Goal: Register for event/course

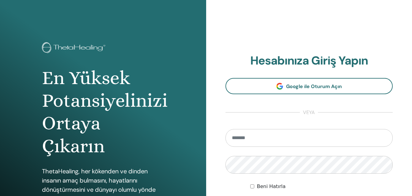
click at [248, 137] on input "email" at bounding box center [310, 138] width 168 height 18
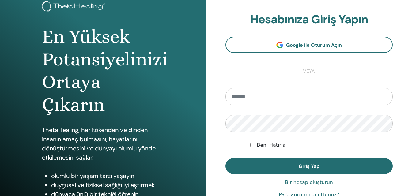
scroll to position [31, 0]
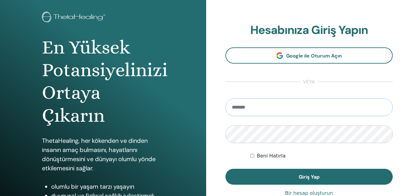
type input "*"
click at [266, 108] on input "email" at bounding box center [310, 108] width 168 height 18
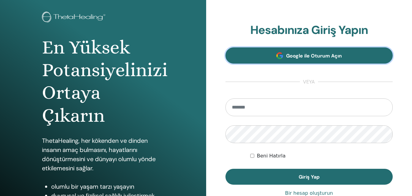
click at [301, 55] on font "Google ile Oturum Açın" at bounding box center [314, 56] width 56 height 6
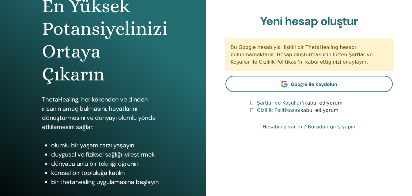
scroll to position [61, 0]
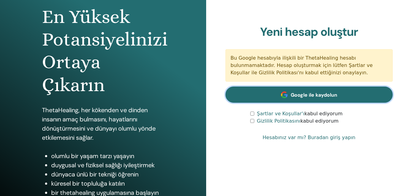
click at [312, 93] on font "Google ile kaydolun" at bounding box center [314, 95] width 47 height 6
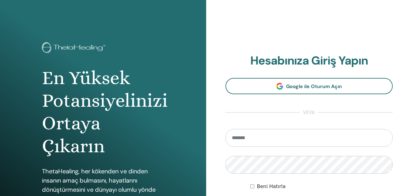
scroll to position [31, 0]
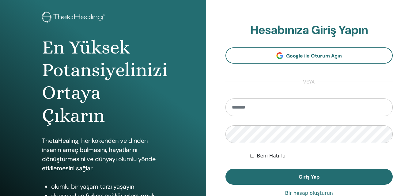
click at [244, 110] on input "email" at bounding box center [310, 108] width 168 height 18
type input "**********"
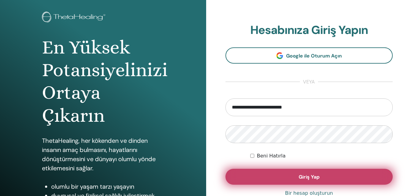
click at [310, 176] on font "Giriş Yap" at bounding box center [309, 177] width 21 height 6
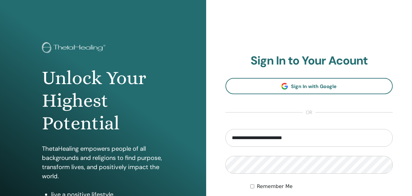
scroll to position [31, 0]
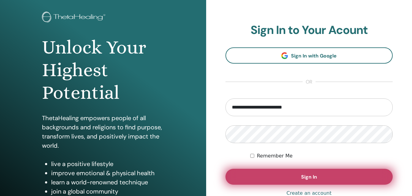
click at [276, 179] on button "Sign In" at bounding box center [310, 177] width 168 height 16
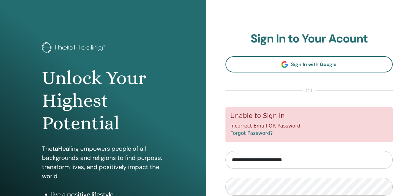
scroll to position [31, 0]
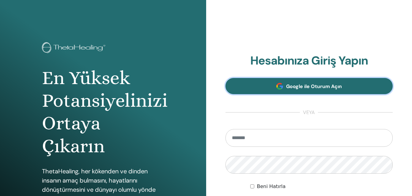
click at [312, 88] on font "Google ile Oturum Açın" at bounding box center [314, 86] width 56 height 6
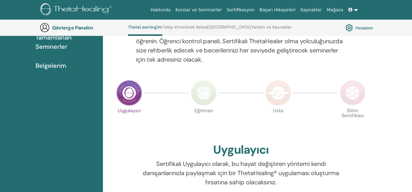
scroll to position [108, 0]
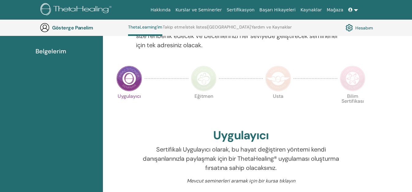
click at [206, 86] on img at bounding box center [204, 79] width 26 height 26
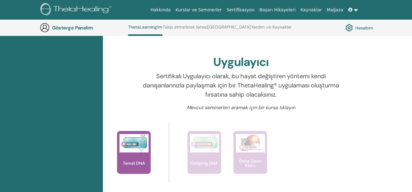
scroll to position [200, 0]
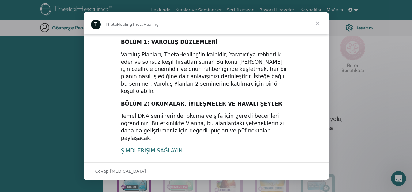
scroll to position [42, 0]
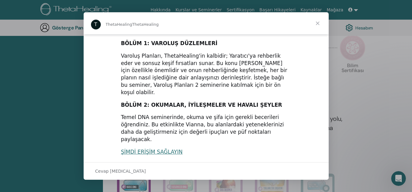
click at [319, 23] on span "Kapat" at bounding box center [318, 23] width 22 height 22
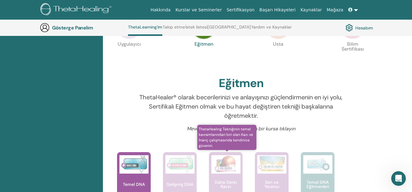
scroll to position [169, 0]
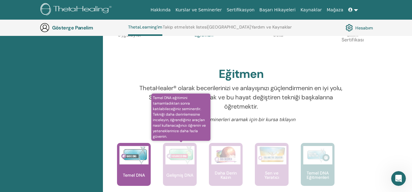
click at [182, 162] on img at bounding box center [179, 155] width 29 height 18
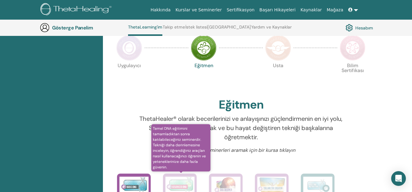
scroll to position [108, 0]
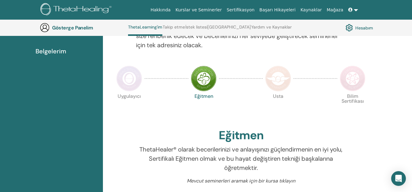
click at [279, 83] on img at bounding box center [278, 79] width 26 height 26
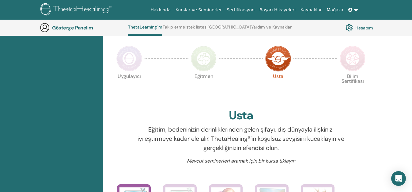
scroll to position [139, 0]
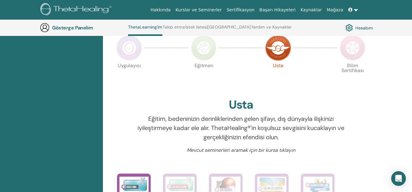
click at [350, 51] on img at bounding box center [353, 48] width 26 height 26
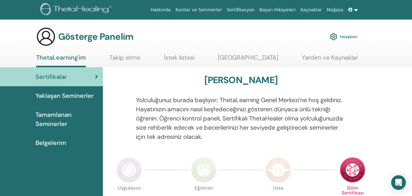
click at [59, 120] on span "Tamamlanan Seminerler" at bounding box center [67, 119] width 63 height 18
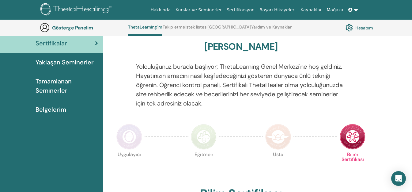
scroll to position [47, 0]
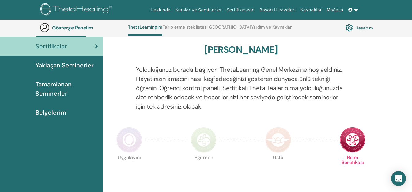
click at [275, 138] on img at bounding box center [278, 140] width 26 height 26
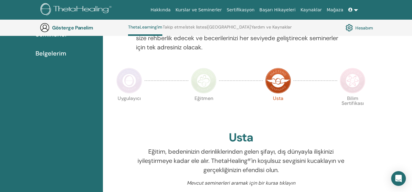
scroll to position [108, 0]
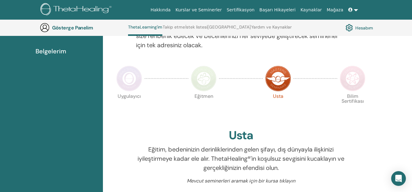
click at [199, 85] on img at bounding box center [204, 79] width 26 height 26
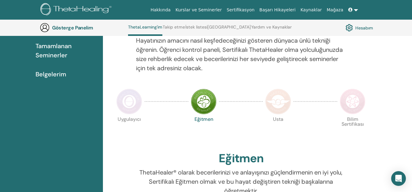
scroll to position [108, 0]
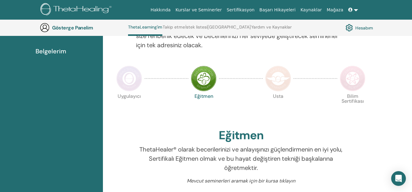
click at [129, 91] on div at bounding box center [129, 78] width 31 height 28
click at [127, 85] on img at bounding box center [129, 79] width 26 height 26
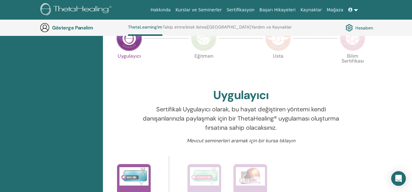
scroll to position [200, 0]
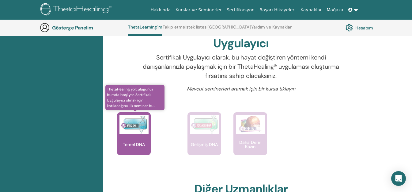
click at [137, 140] on div "Temel DNA" at bounding box center [134, 133] width 34 height 43
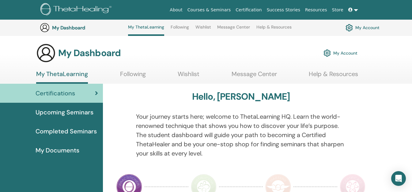
scroll to position [200, 0]
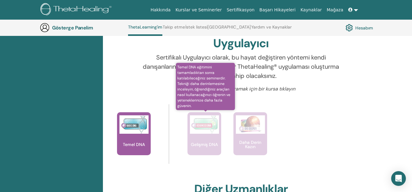
click at [203, 145] on font "Gelişmiş DNA" at bounding box center [204, 145] width 27 height 6
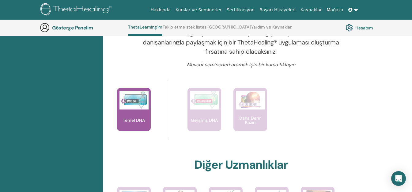
scroll to position [231, 0]
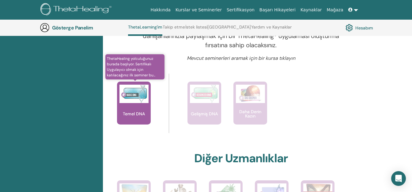
click at [136, 114] on font "Temel DNA" at bounding box center [134, 114] width 22 height 6
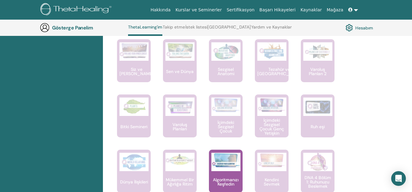
scroll to position [445, 0]
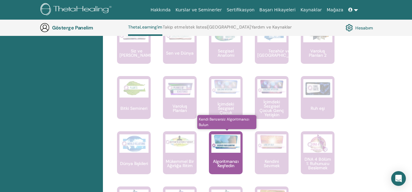
click at [234, 159] on font "Algoritmanızı Keşfedin" at bounding box center [226, 163] width 26 height 10
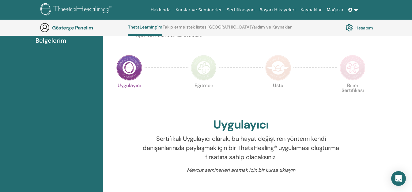
scroll to position [108, 0]
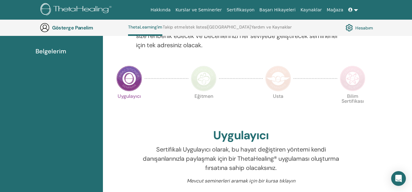
click at [204, 80] on img at bounding box center [204, 79] width 26 height 26
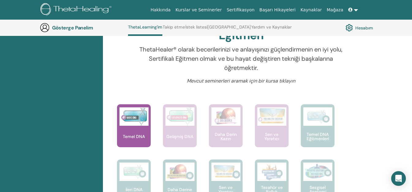
scroll to position [231, 0]
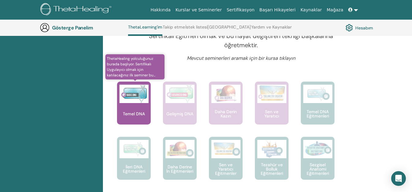
click at [135, 112] on font "Temel DNA" at bounding box center [134, 114] width 22 height 6
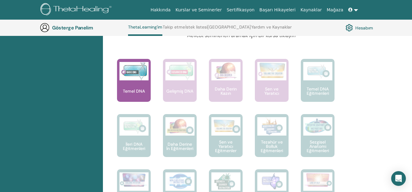
scroll to position [261, 0]
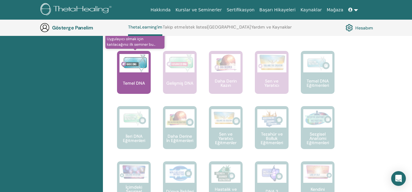
click at [134, 81] on font "Temel DNA" at bounding box center [134, 83] width 22 height 6
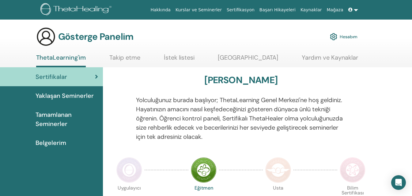
click at [87, 94] on font "Yaklaşan Seminerler" at bounding box center [65, 96] width 58 height 8
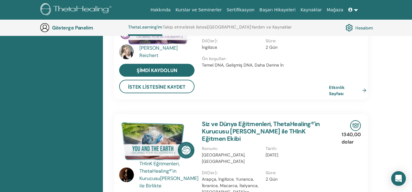
scroll to position [292, 0]
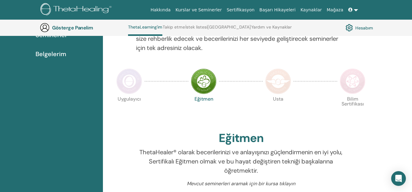
scroll to position [108, 0]
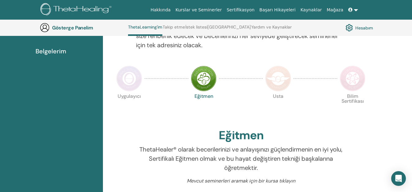
click at [285, 86] on img at bounding box center [278, 79] width 26 height 26
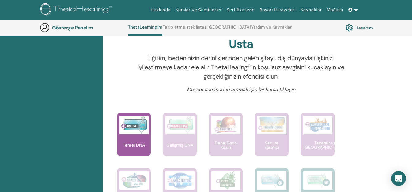
scroll to position [200, 0]
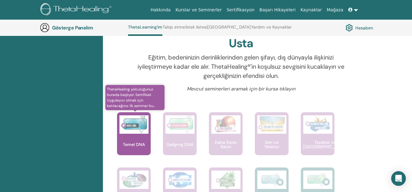
click at [140, 139] on div "Temel DNA" at bounding box center [134, 133] width 34 height 43
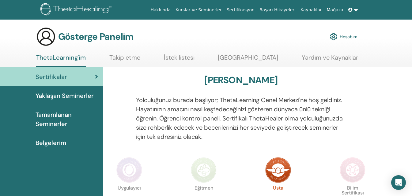
click at [222, 10] on font "Kurslar ve Seminerler" at bounding box center [199, 9] width 46 height 5
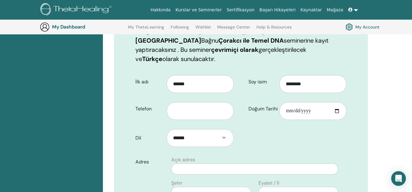
scroll to position [107, 0]
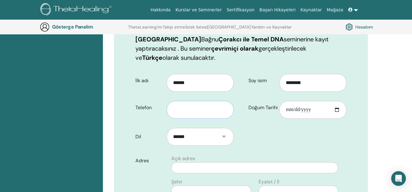
click at [194, 101] on input "text" at bounding box center [200, 110] width 67 height 18
type input "**********"
click at [291, 101] on input "Doğum Tarihi" at bounding box center [312, 110] width 67 height 18
type input "**********"
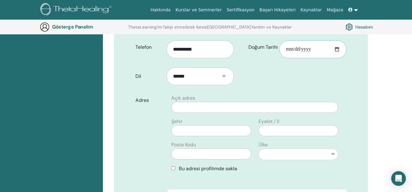
scroll to position [168, 0]
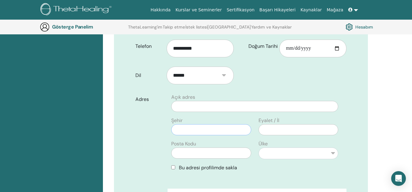
click at [197, 124] on input "text" at bounding box center [211, 129] width 80 height 11
click at [209, 101] on input "text" at bounding box center [254, 106] width 167 height 11
type input "**********"
click at [212, 124] on input "text" at bounding box center [211, 129] width 80 height 11
type input "*******"
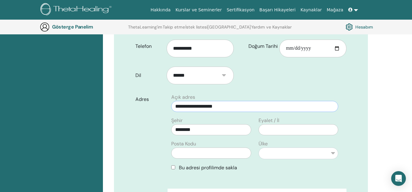
click at [238, 101] on input "**********" at bounding box center [254, 106] width 167 height 11
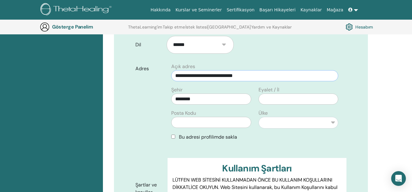
scroll to position [229, 0]
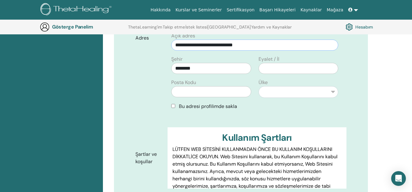
type input "**********"
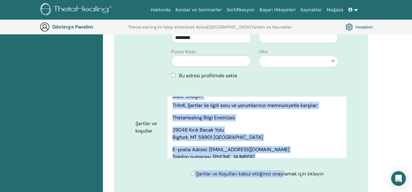
scroll to position [3766, 0]
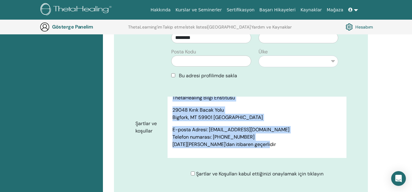
drag, startPoint x: 173, startPoint y: 108, endPoint x: 290, endPoint y: 144, distance: 121.8
click at [290, 144] on div "Kullanım Şartları LÜTFEN WEB SİTESİNİ KULLANMADAN ÖNCE BU KULLANIM KOŞULLARINI …" at bounding box center [257, 127] width 179 height 61
copy div "LOREMI DOL SITAMETC ADIPISCINGE SEDD EI TEMPORIN UTLABOREETD MAGNAALIQU ENIMAD.…"
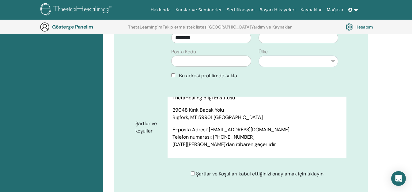
click at [286, 75] on div "**********" at bounding box center [241, 46] width 220 height 88
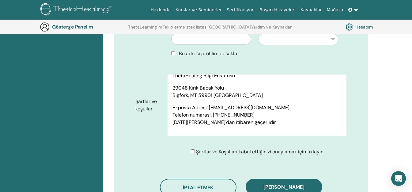
scroll to position [290, 0]
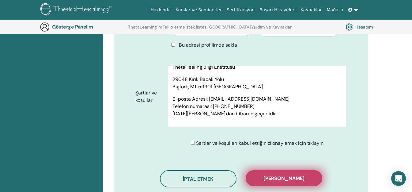
click at [276, 175] on font "[PERSON_NAME]" at bounding box center [283, 178] width 41 height 6
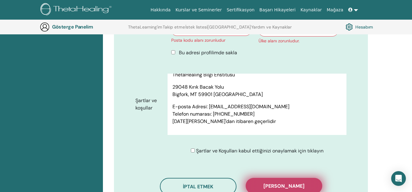
click at [297, 183] on font "[PERSON_NAME]" at bounding box center [283, 186] width 41 height 6
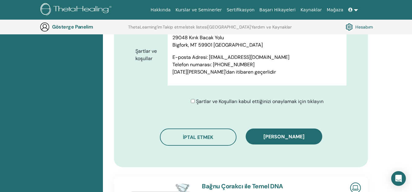
scroll to position [321, 0]
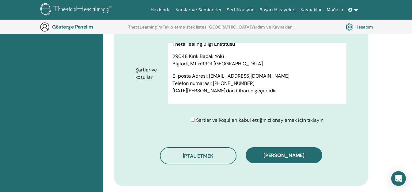
click at [93, 91] on div "Sertifikalar Yaklaşan [DEMOGRAPHIC_DATA] Tamamlanan Seminerler" at bounding box center [51, 67] width 103 height 617
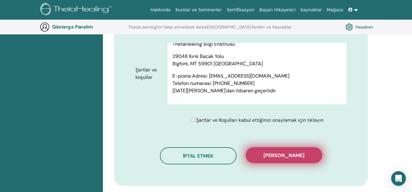
click at [298, 152] on font "[PERSON_NAME]" at bounding box center [283, 155] width 41 height 6
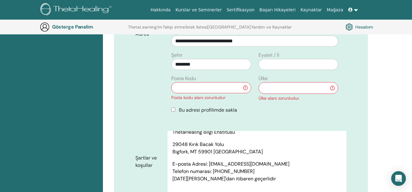
scroll to position [229, 0]
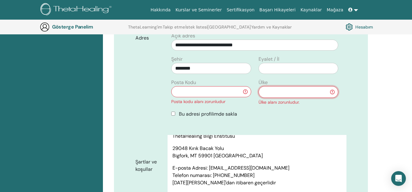
click at [267, 86] on select "**********" at bounding box center [299, 92] width 80 height 12
click at [274, 86] on select "**********" at bounding box center [299, 92] width 80 height 12
select select "**"
click at [283, 115] on div "**********" at bounding box center [241, 79] width 220 height 95
click at [215, 86] on input "text" at bounding box center [211, 91] width 80 height 11
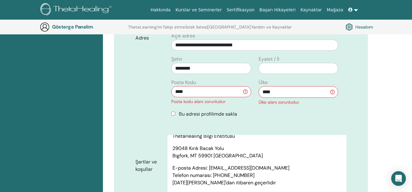
type input "****"
click at [291, 63] on input "text" at bounding box center [299, 68] width 80 height 11
type input "*********"
click at [287, 110] on div "Bu adresi profilimde sakla" at bounding box center [254, 113] width 167 height 7
click at [296, 110] on div "**********" at bounding box center [255, 77] width 184 height 90
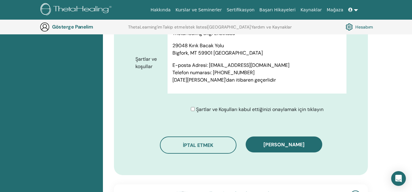
scroll to position [382, 0]
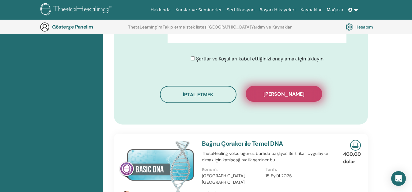
click at [289, 91] on font "[PERSON_NAME]" at bounding box center [283, 94] width 41 height 6
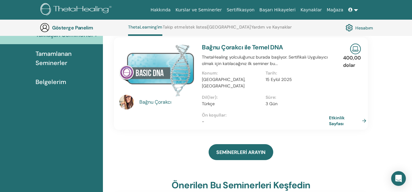
scroll to position [108, 0]
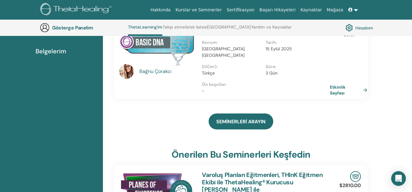
click at [337, 84] on font "Etkinlik Sayfası" at bounding box center [338, 89] width 16 height 11
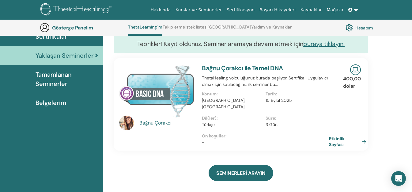
scroll to position [47, 0]
